Goal: Task Accomplishment & Management: Manage account settings

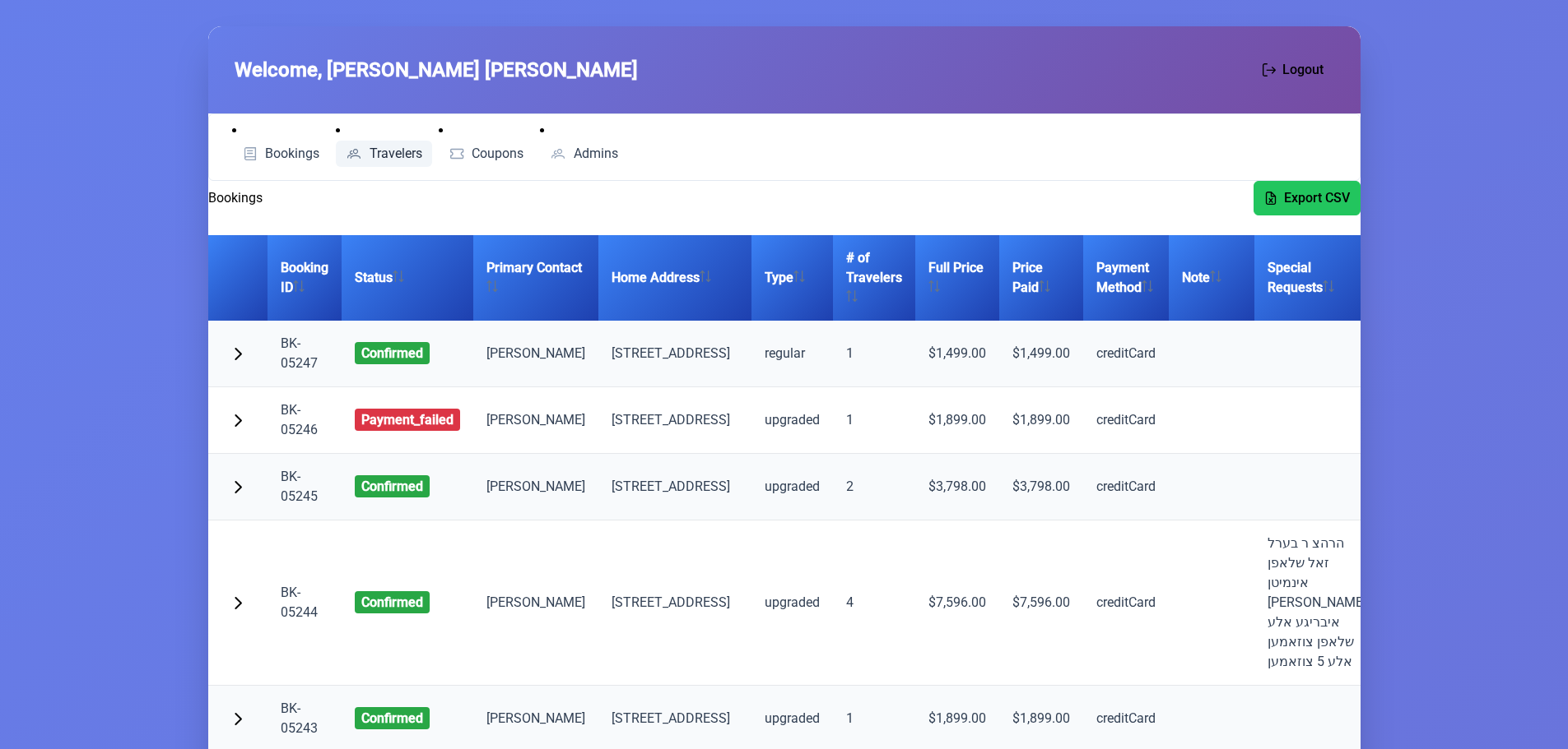
click at [378, 147] on span "Travelers" at bounding box center [396, 153] width 53 height 13
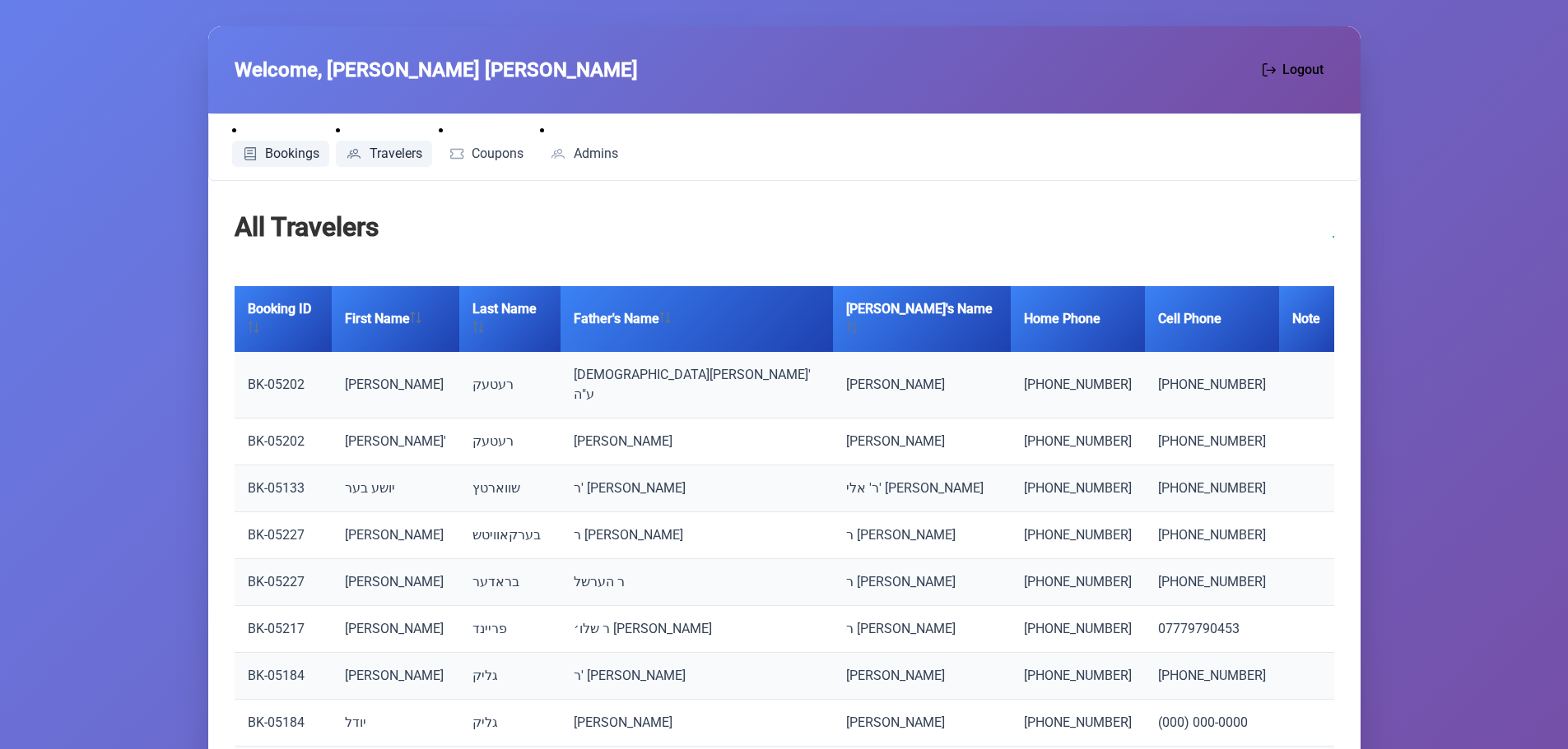
click at [278, 150] on span "Bookings" at bounding box center [292, 153] width 54 height 13
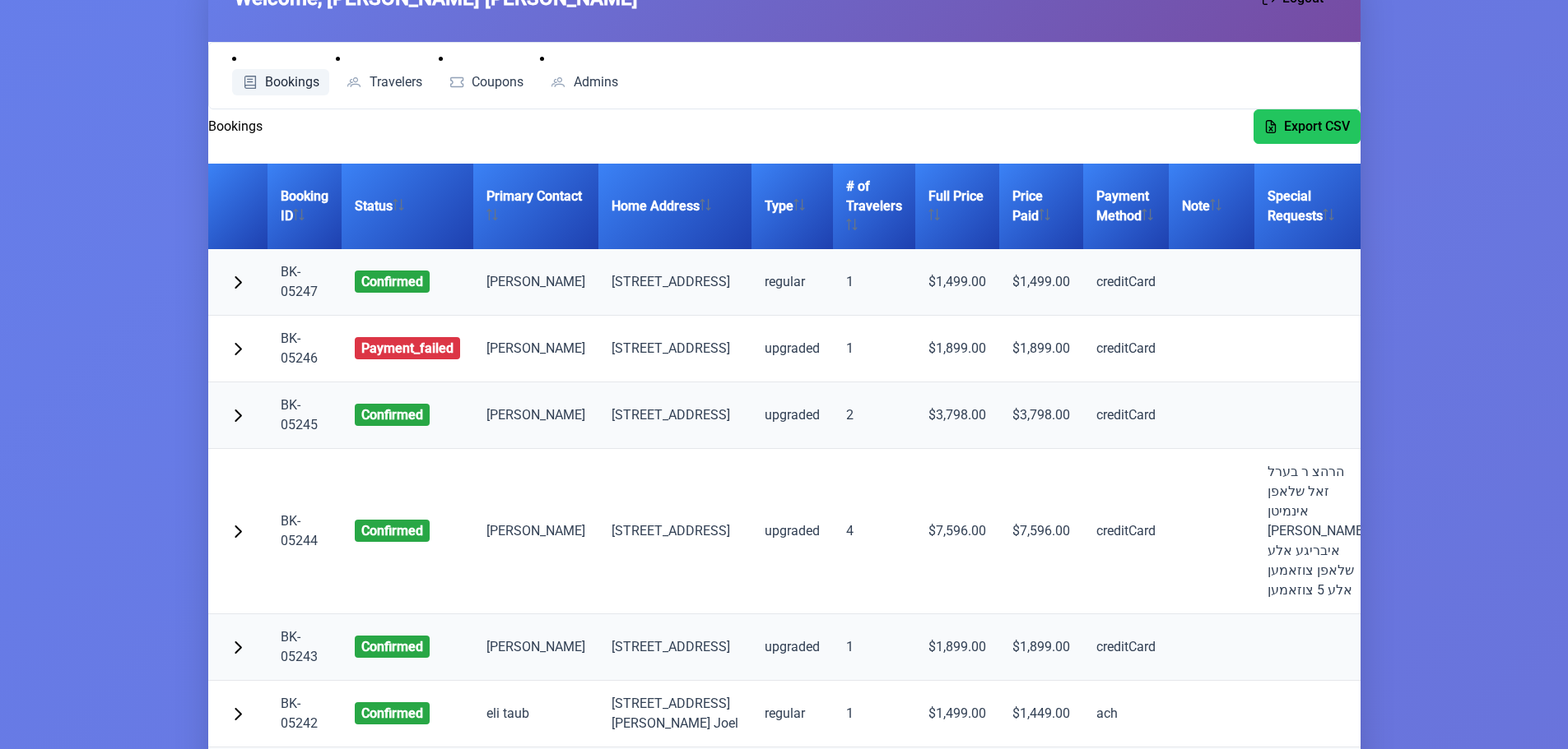
scroll to position [247, 0]
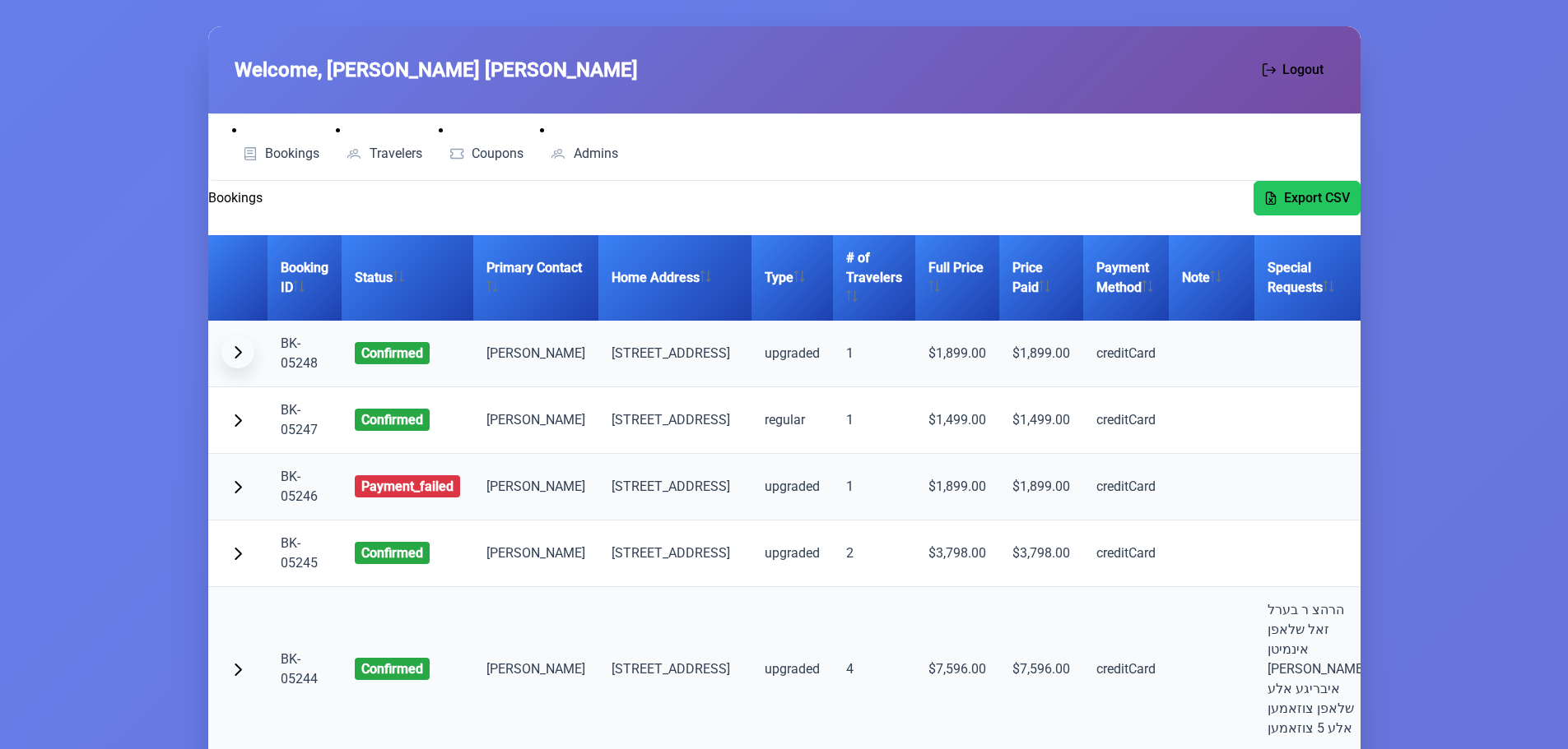
click at [237, 356] on span "button" at bounding box center [237, 351] width 13 height 13
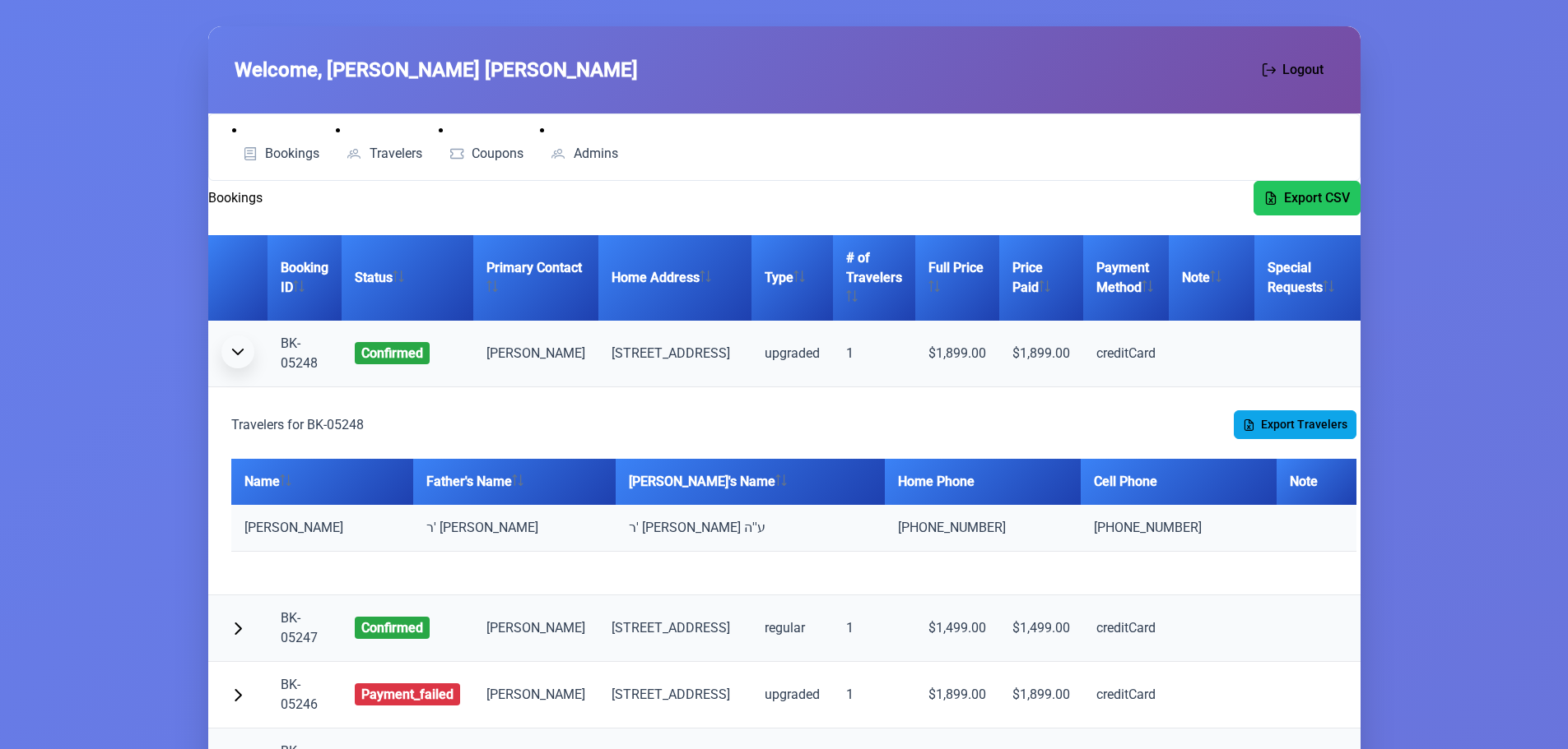
click at [234, 352] on span "button" at bounding box center [237, 351] width 13 height 13
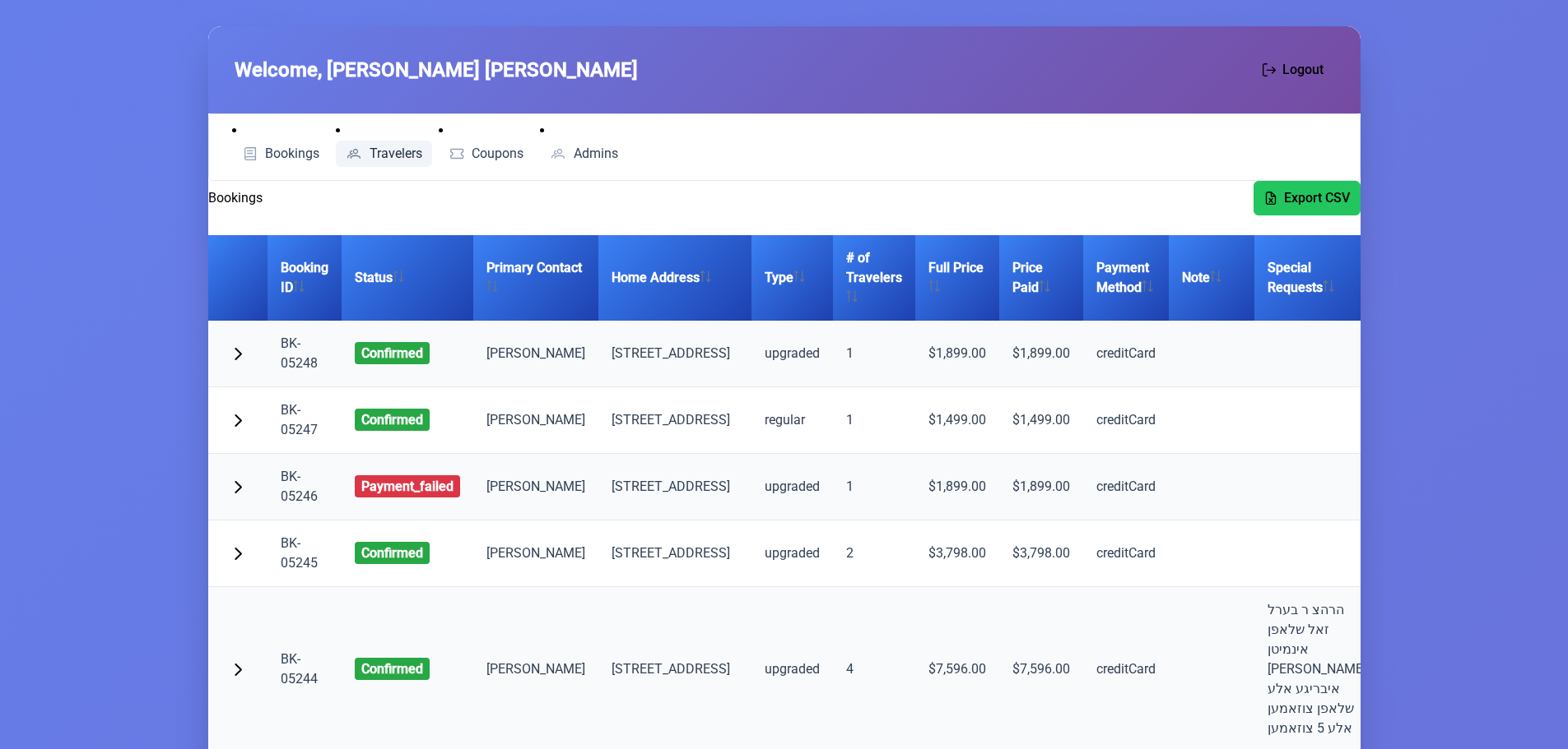
click at [384, 151] on span "Travelers" at bounding box center [396, 153] width 53 height 13
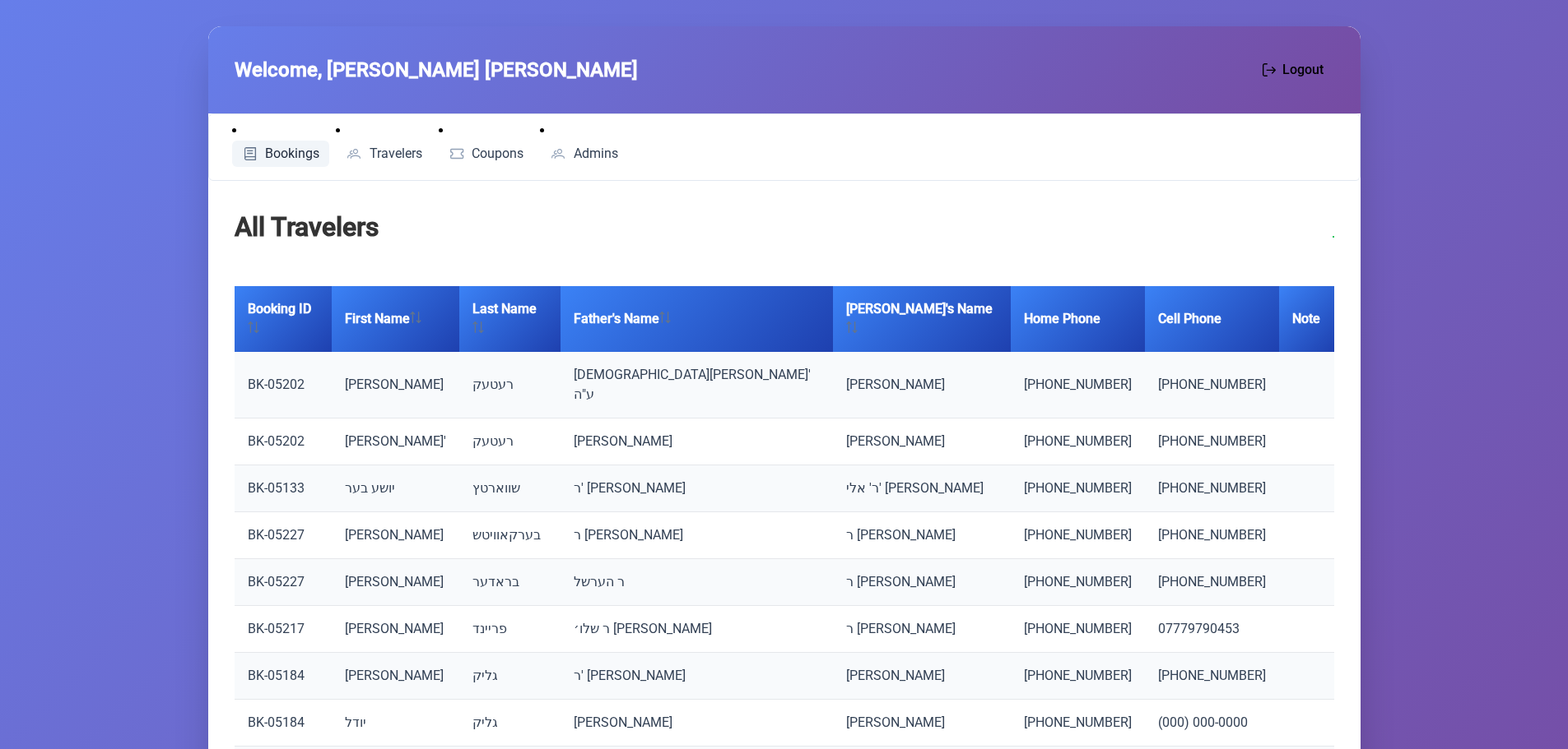
click at [289, 150] on span "Bookings" at bounding box center [292, 153] width 54 height 13
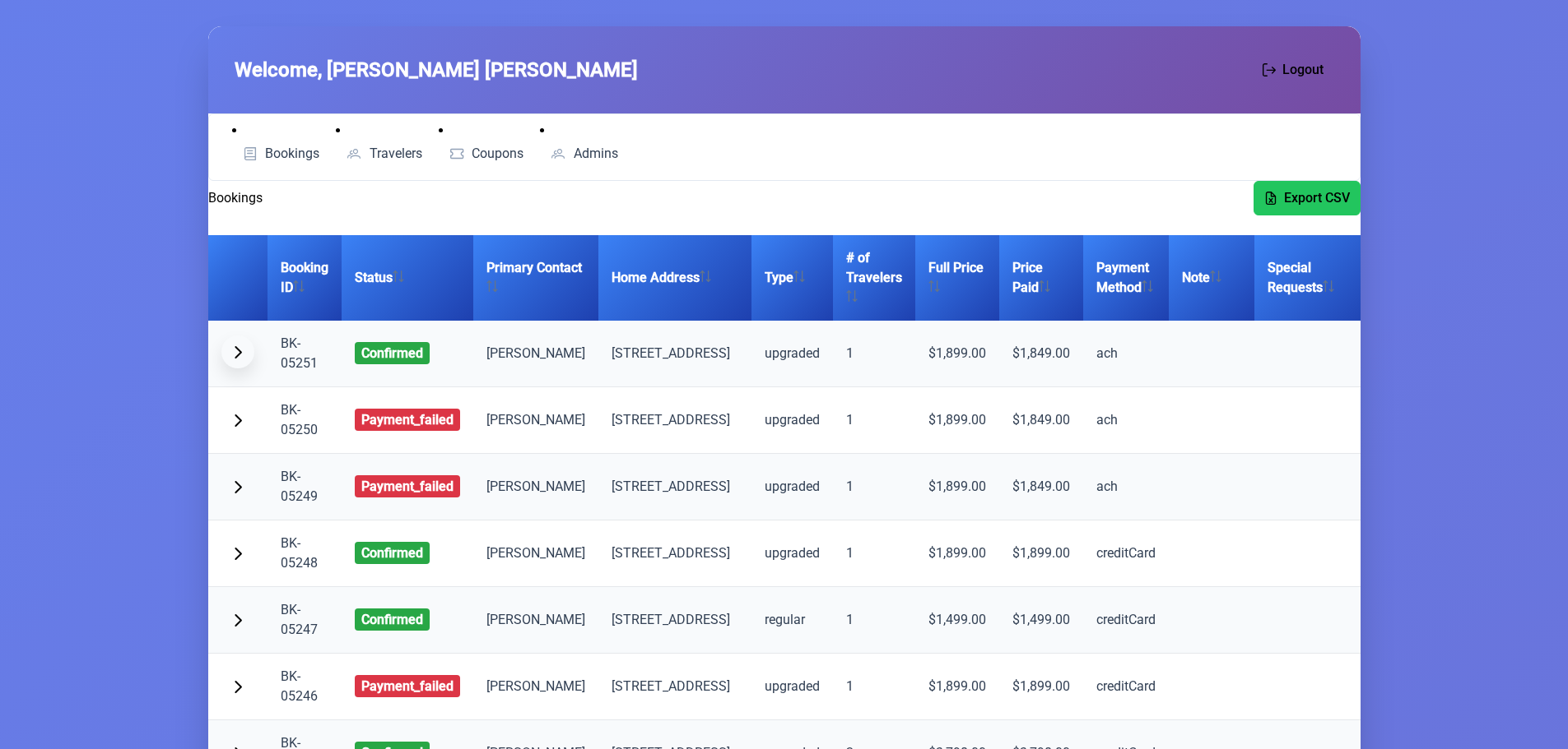
click at [239, 358] on span "button" at bounding box center [237, 351] width 13 height 13
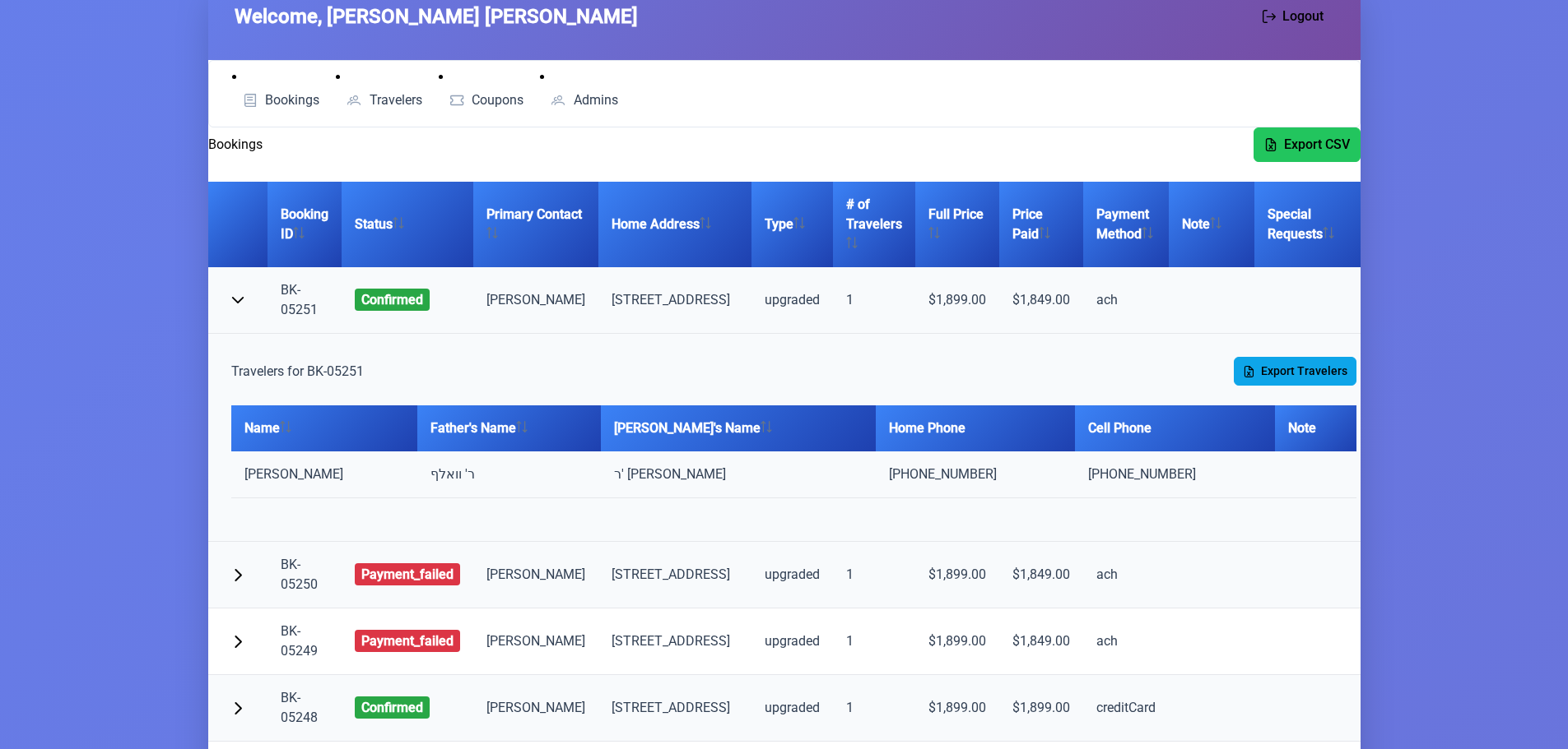
scroll to position [82, 0]
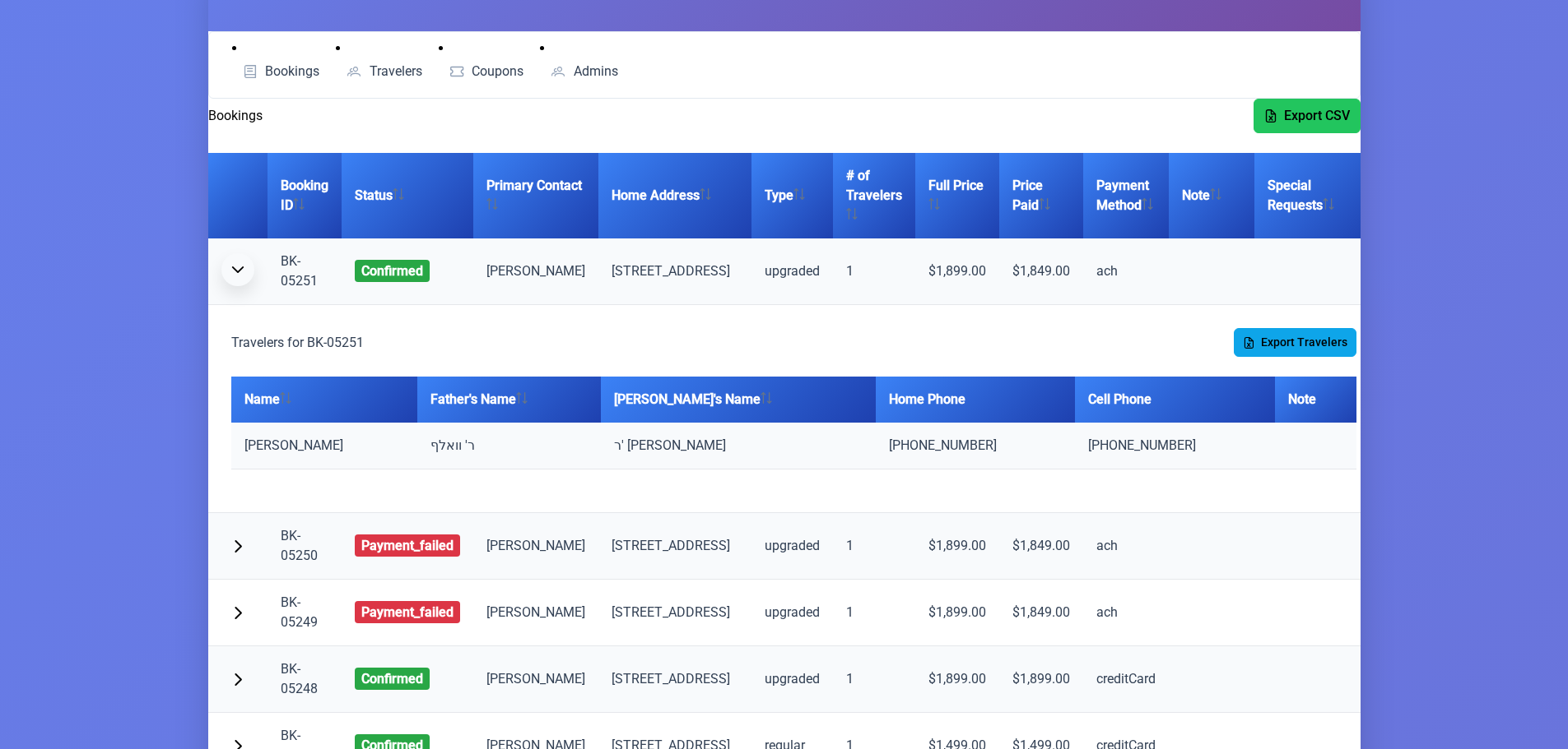
click at [234, 276] on span "button" at bounding box center [237, 269] width 13 height 13
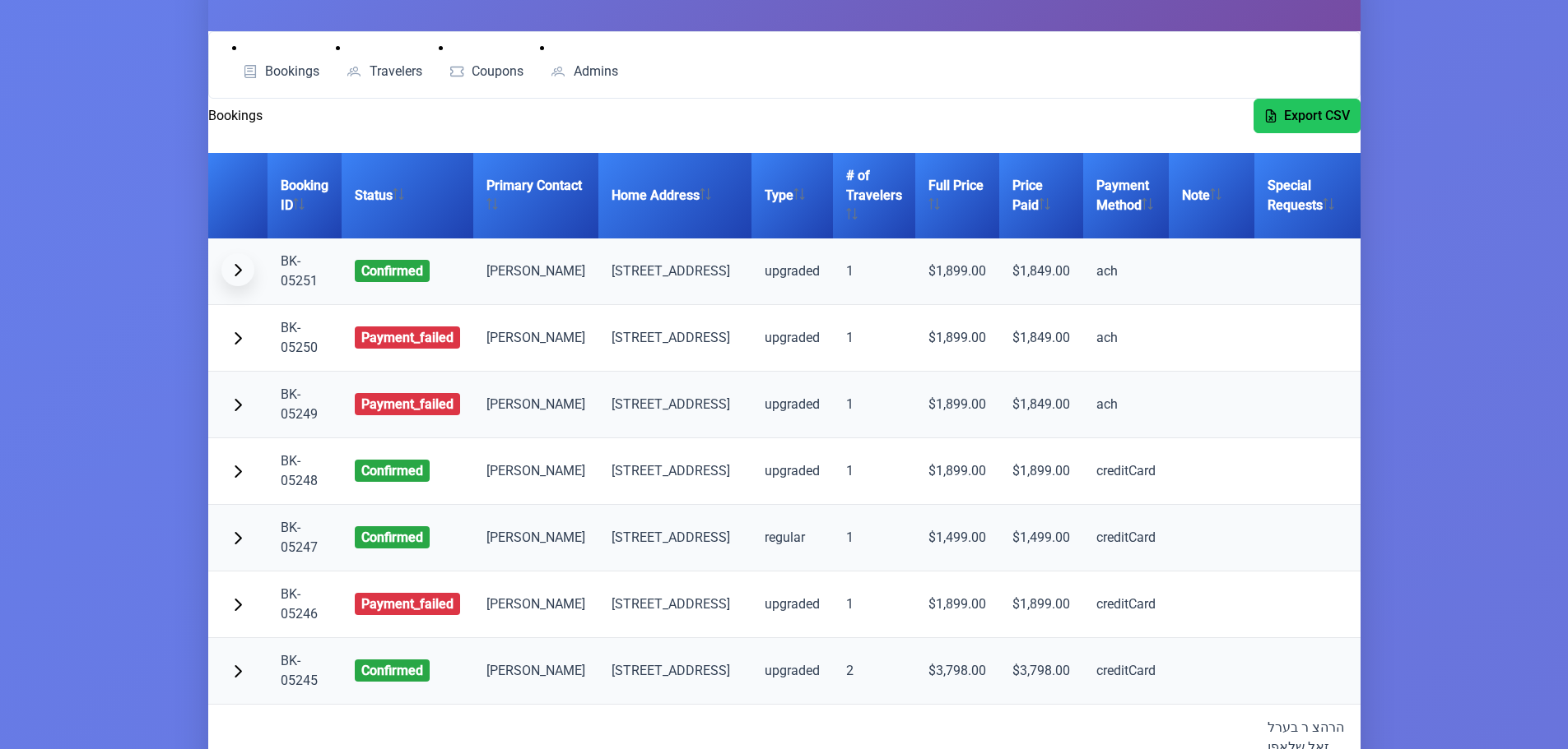
click at [234, 276] on span "button" at bounding box center [237, 269] width 13 height 13
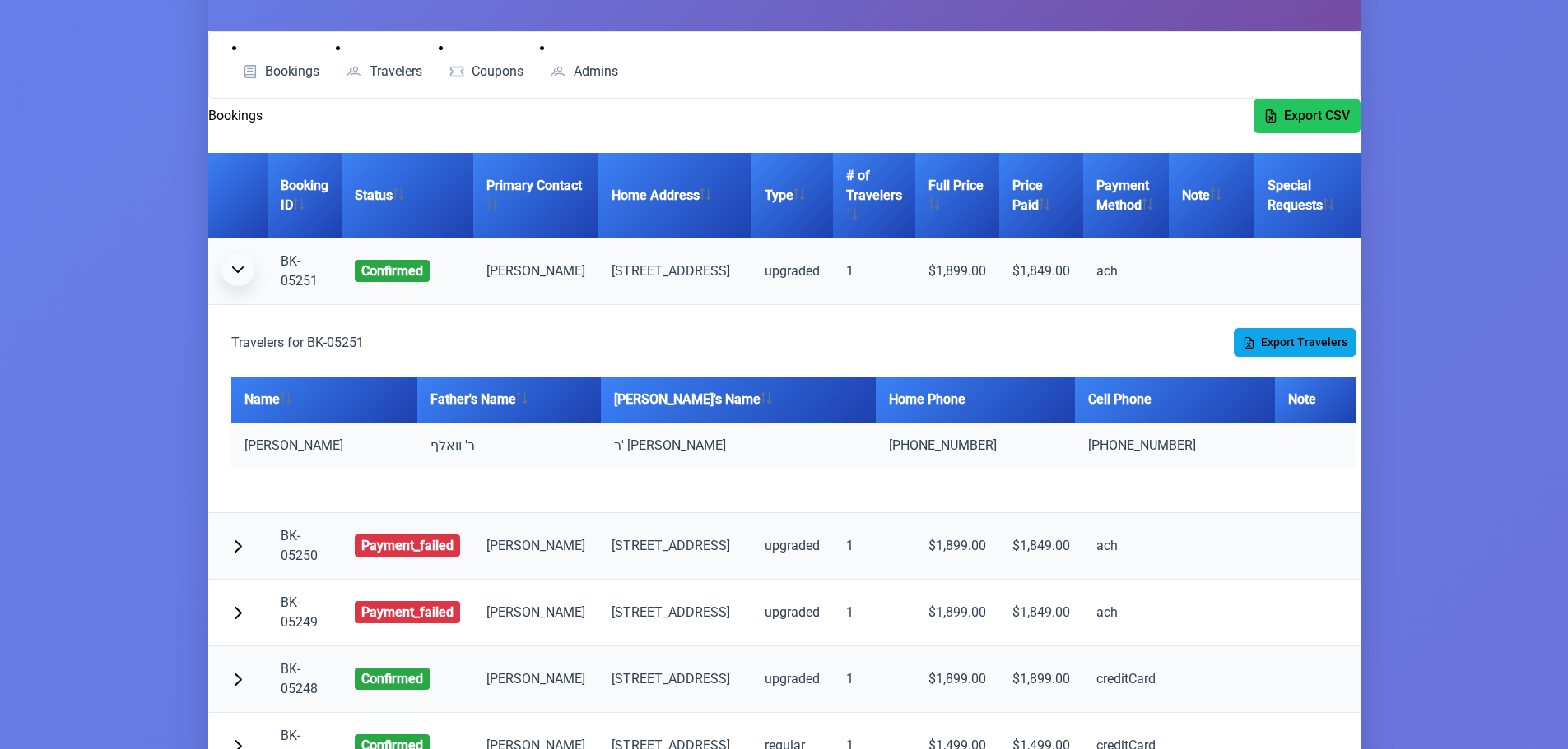
click at [234, 276] on span "button" at bounding box center [237, 269] width 13 height 13
